Goal: Information Seeking & Learning: Learn about a topic

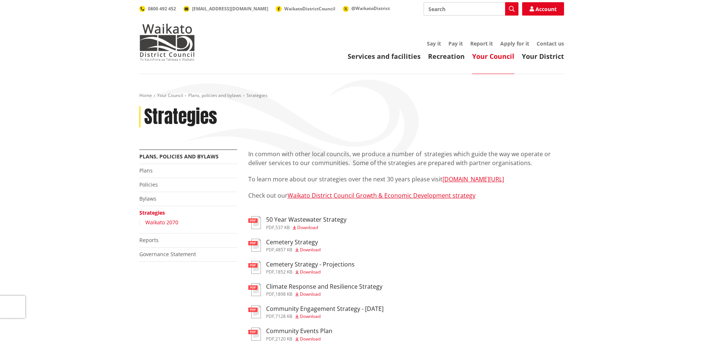
click at [156, 225] on link "Waikato 2070" at bounding box center [161, 222] width 33 height 7
click at [158, 221] on link "Waikato 2070" at bounding box center [161, 222] width 33 height 7
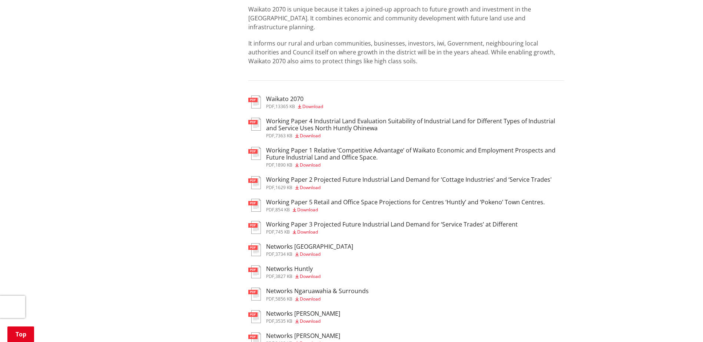
scroll to position [333, 0]
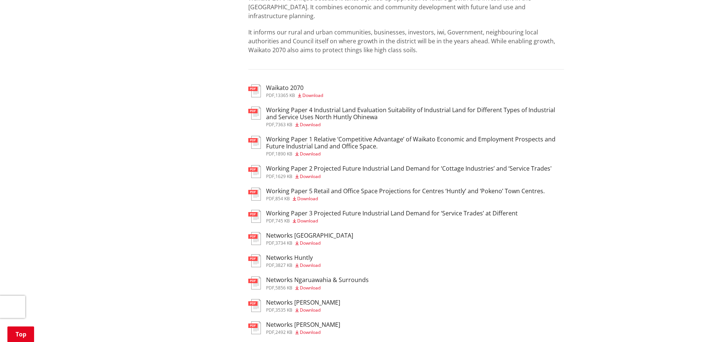
click at [292, 84] on h3 "Waikato 2070" at bounding box center [294, 87] width 57 height 7
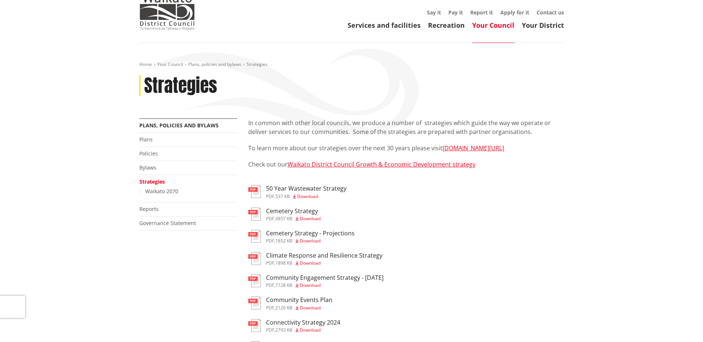
scroll to position [74, 0]
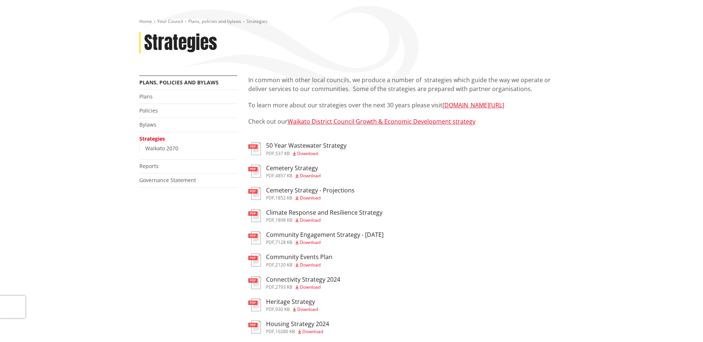
click at [307, 211] on h3 "Climate Response and Resilience Strategy" at bounding box center [324, 212] width 116 height 7
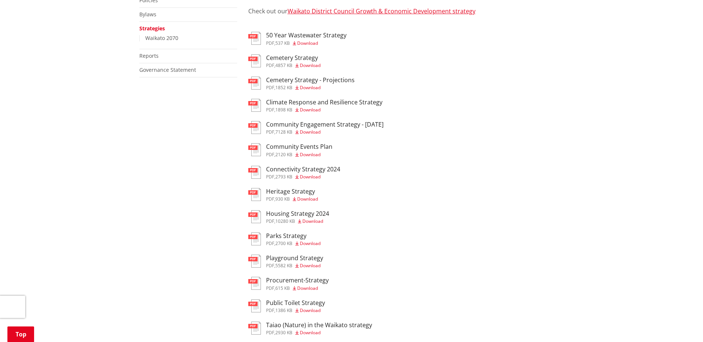
scroll to position [185, 0]
click at [304, 213] on h3 "Housing Strategy 2024" at bounding box center [297, 213] width 63 height 7
